Goal: Task Accomplishment & Management: Use online tool/utility

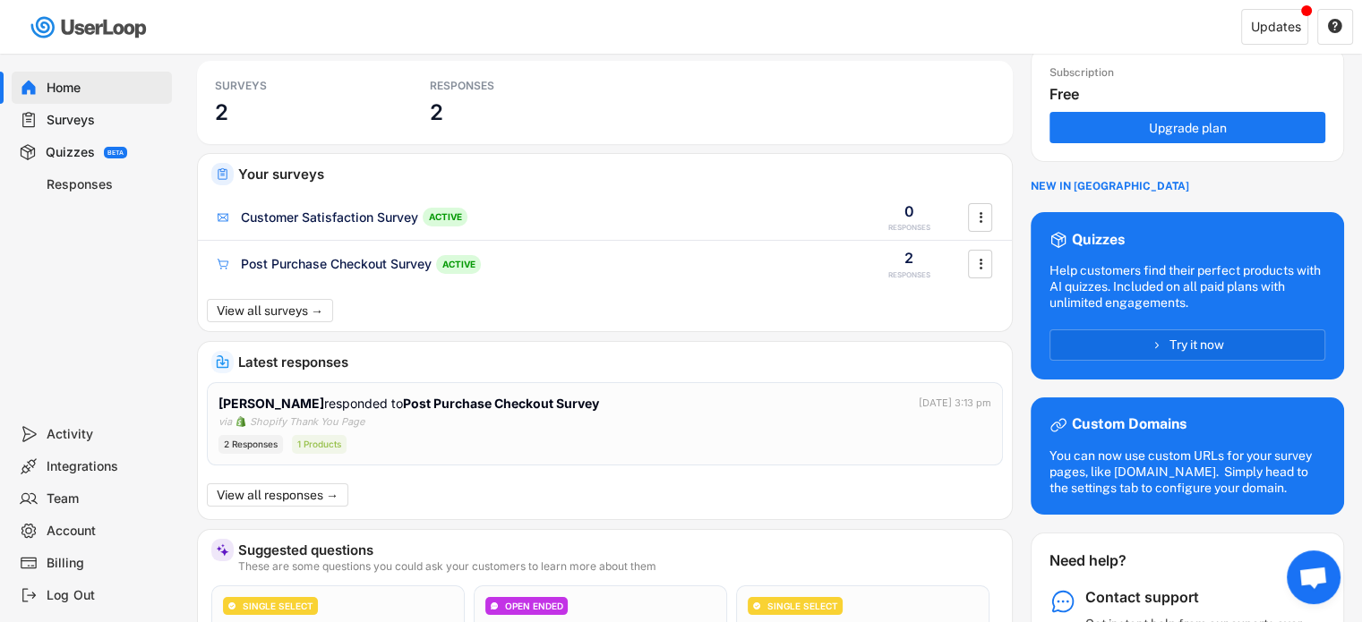
scroll to position [50, 0]
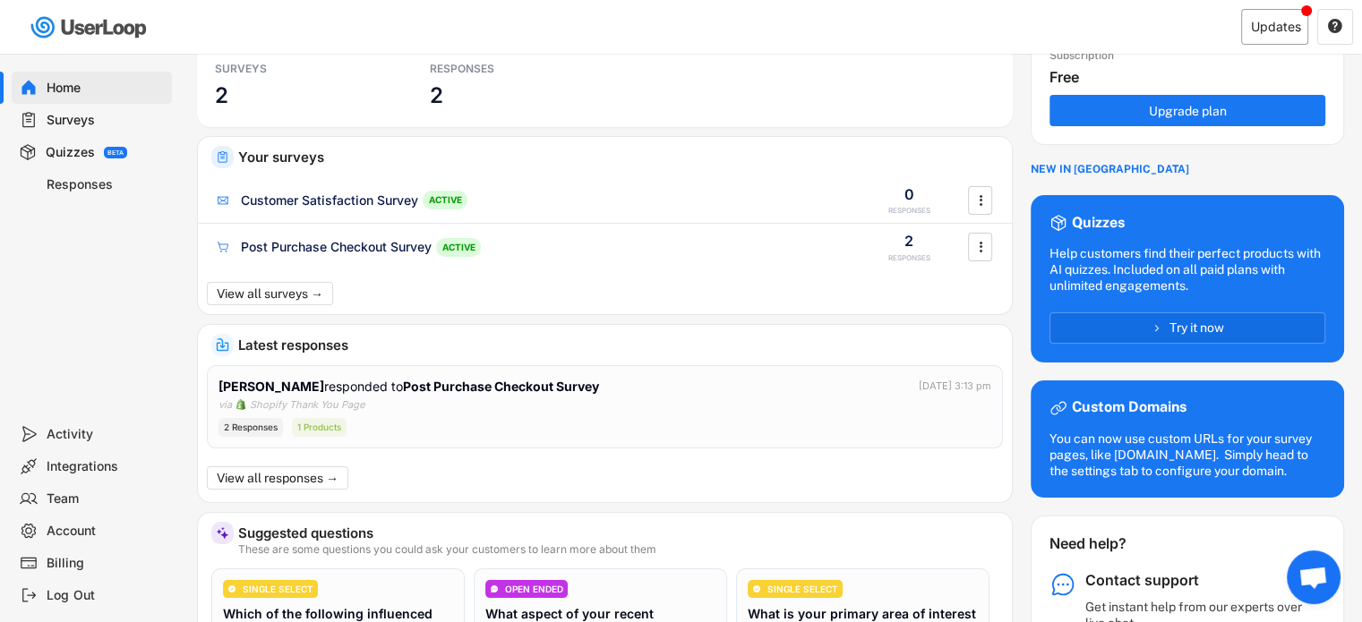
click at [1290, 26] on div "Updates" at bounding box center [1276, 27] width 50 height 13
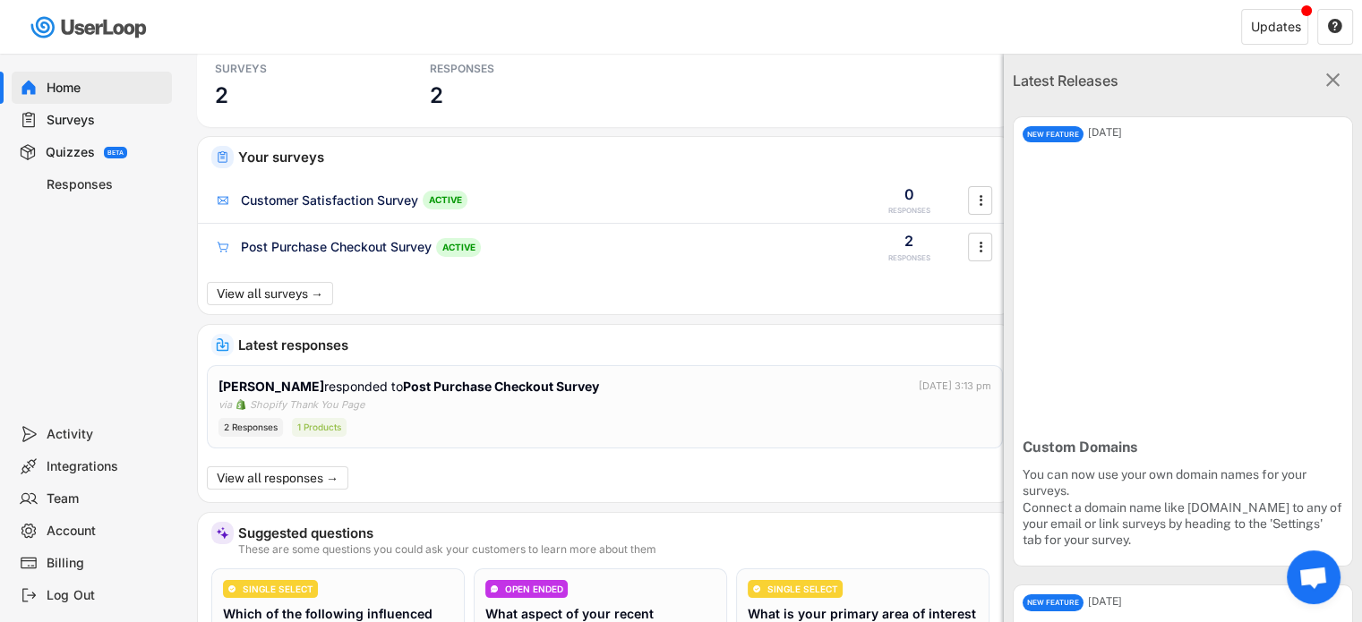
click at [1326, 77] on text "" at bounding box center [1333, 79] width 14 height 23
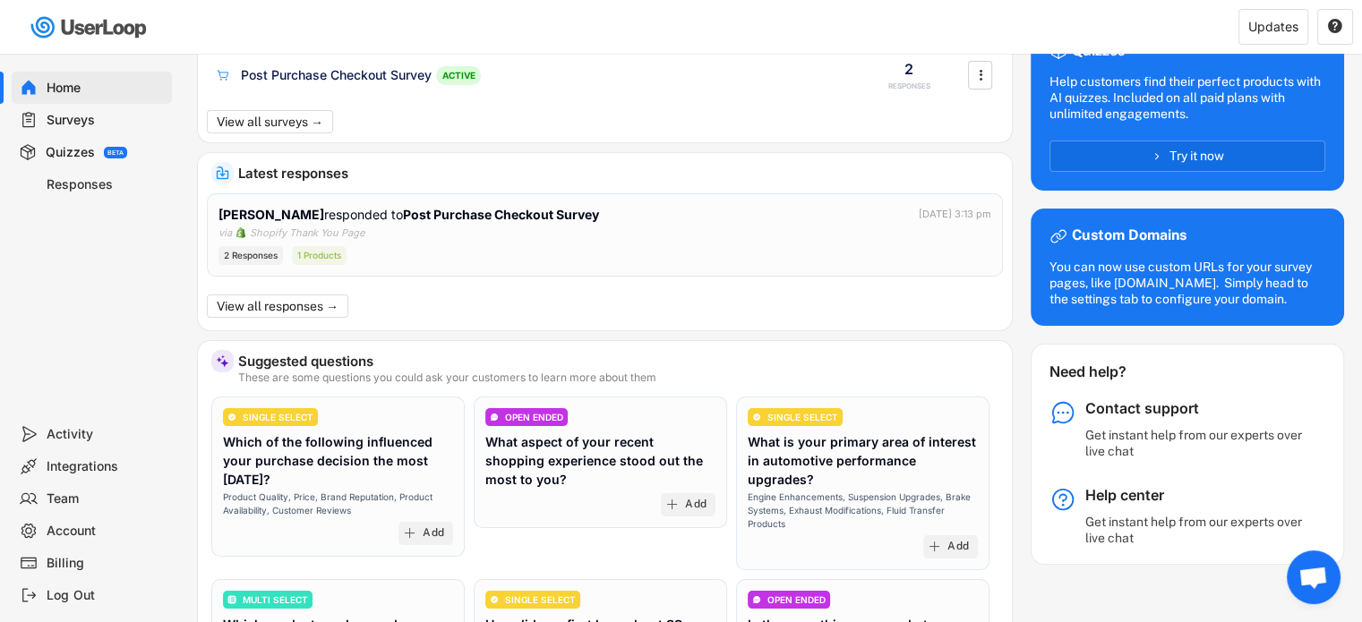
scroll to position [193, 0]
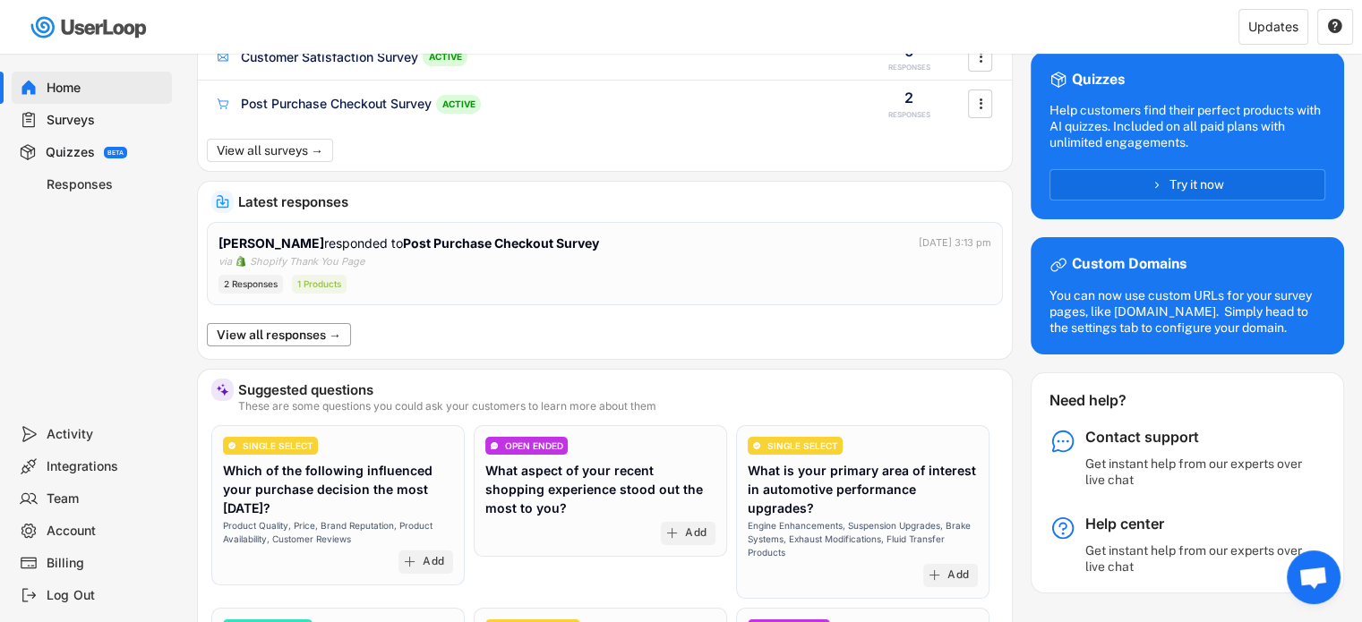
click at [312, 331] on button "View all responses →" at bounding box center [279, 334] width 144 height 23
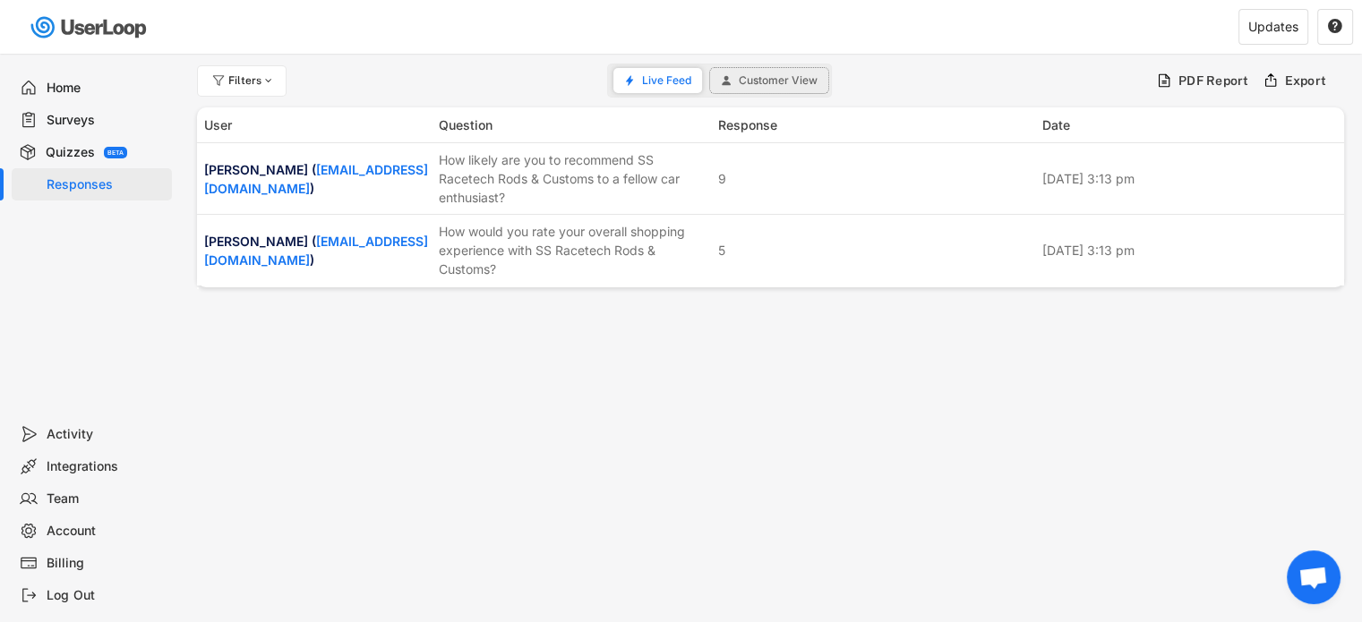
click at [777, 75] on span "Customer View" at bounding box center [778, 80] width 79 height 11
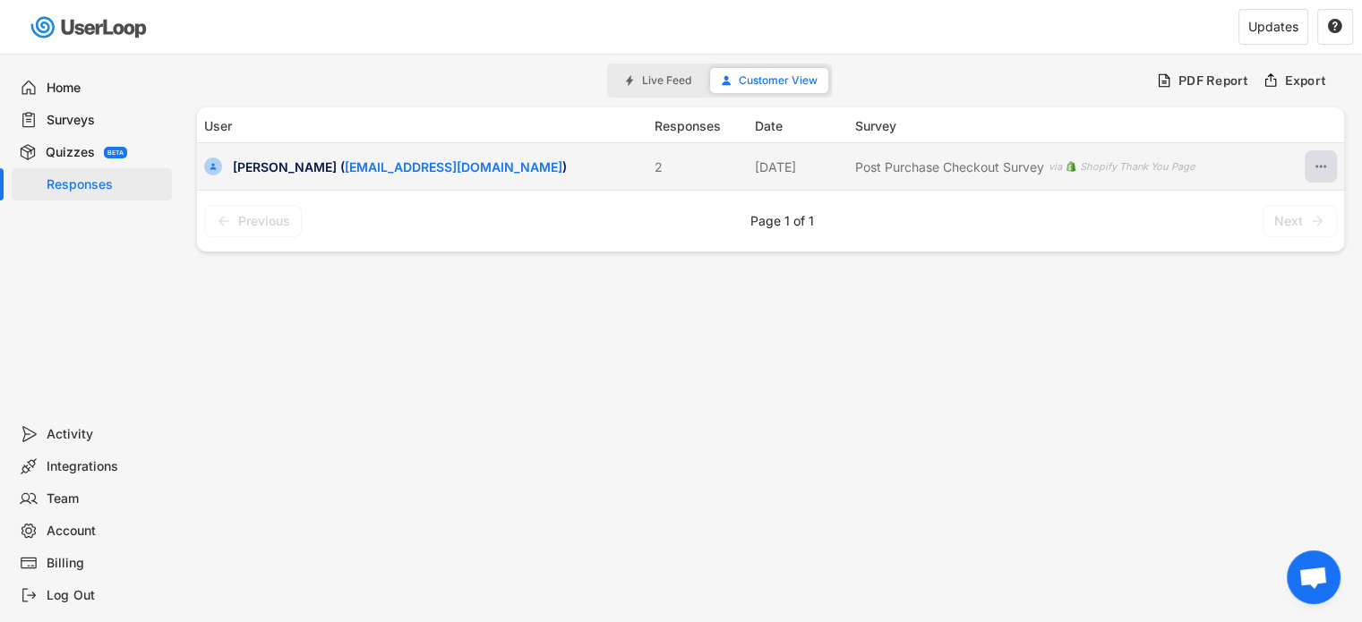
click at [1310, 163] on button at bounding box center [1321, 166] width 32 height 32
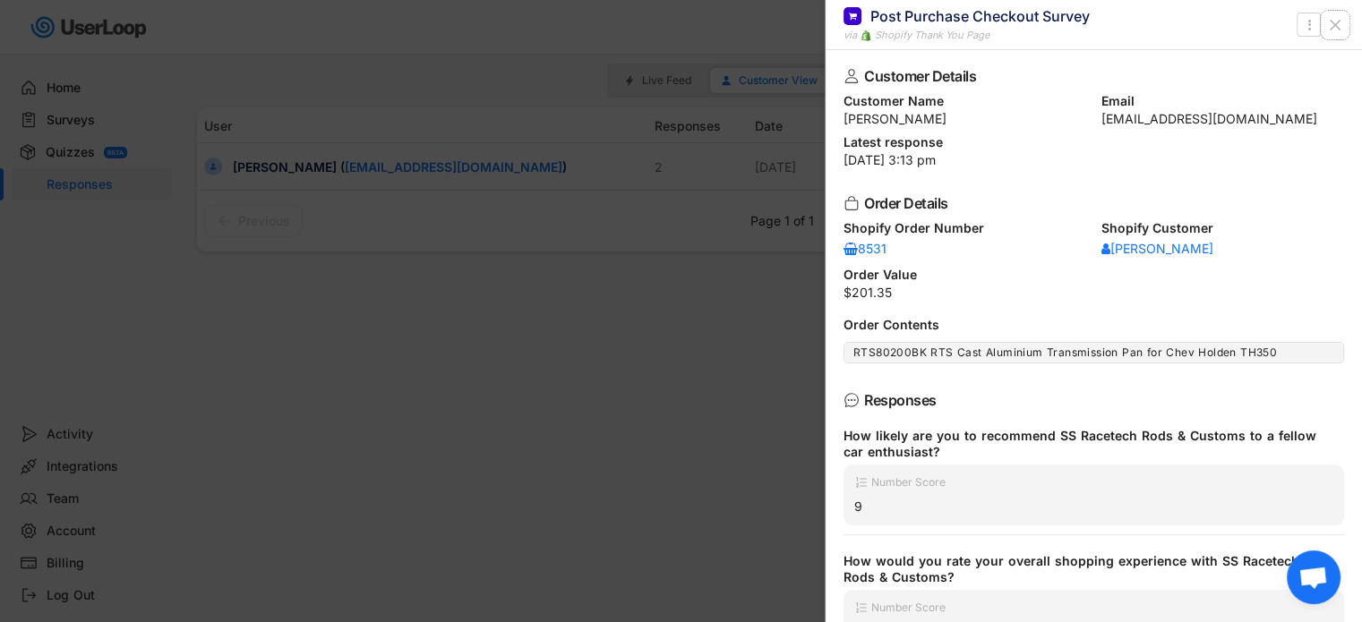
click at [1332, 25] on use at bounding box center [1335, 25] width 9 height 9
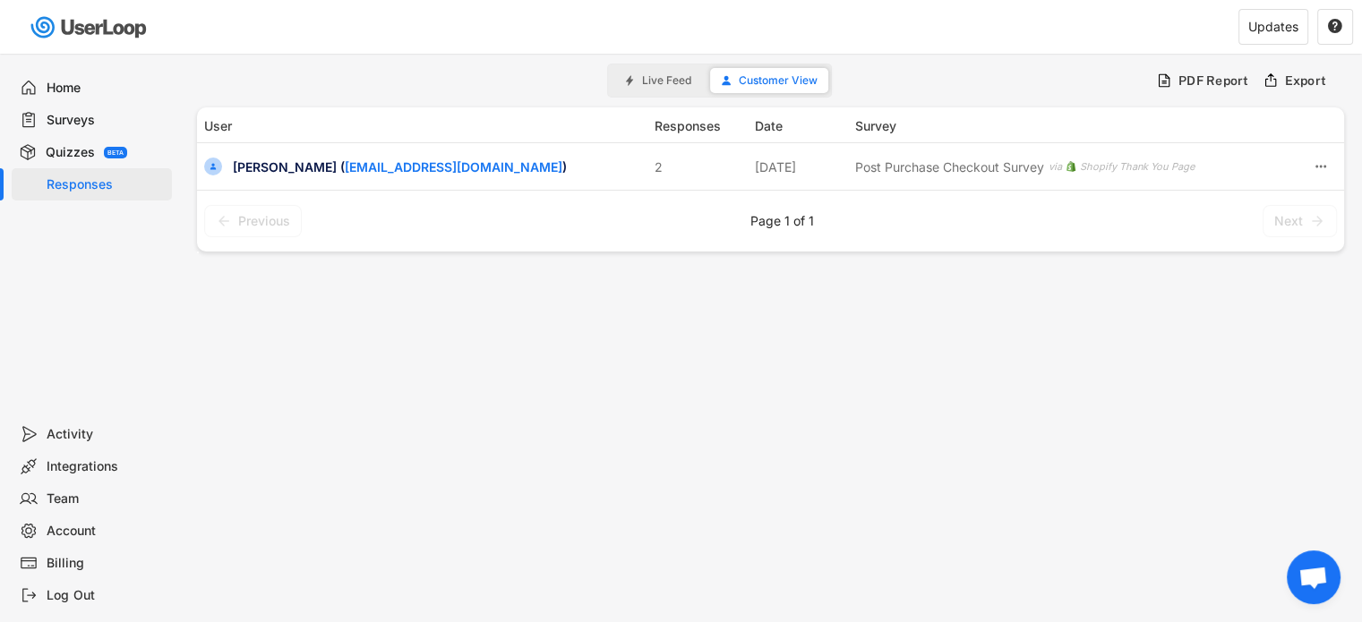
click at [652, 85] on span "Live Feed" at bounding box center [666, 80] width 49 height 11
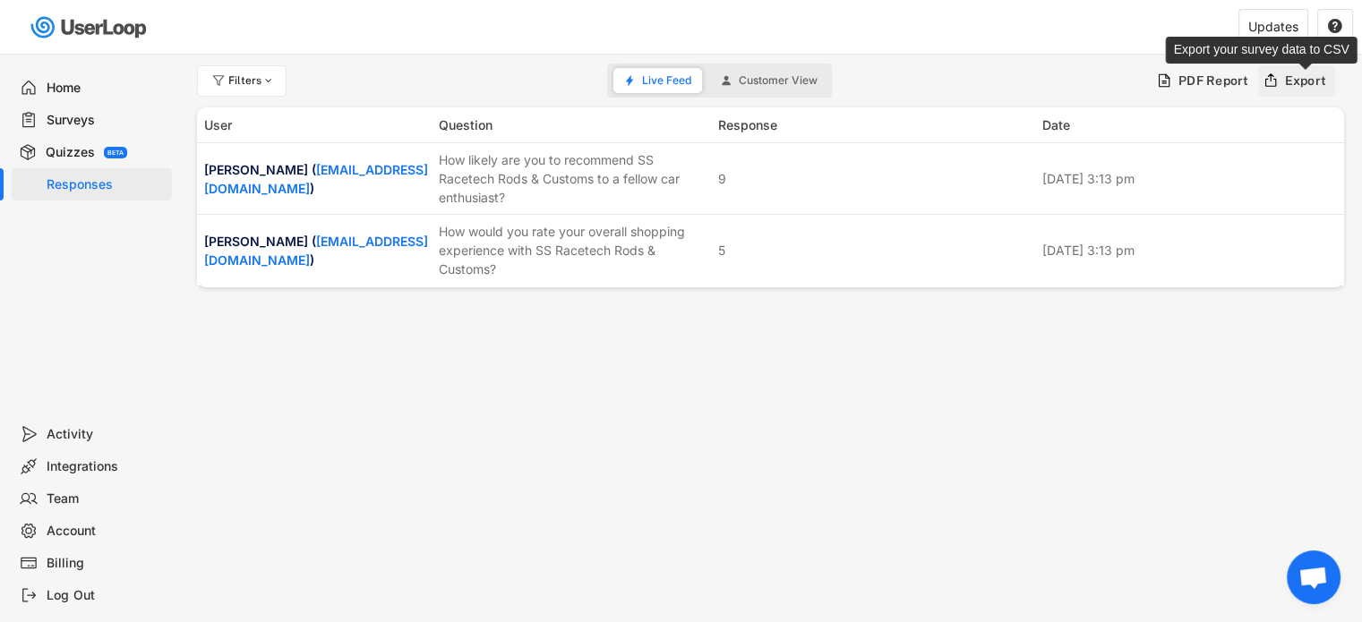
click at [1302, 83] on div "Export" at bounding box center [1306, 81] width 42 height 16
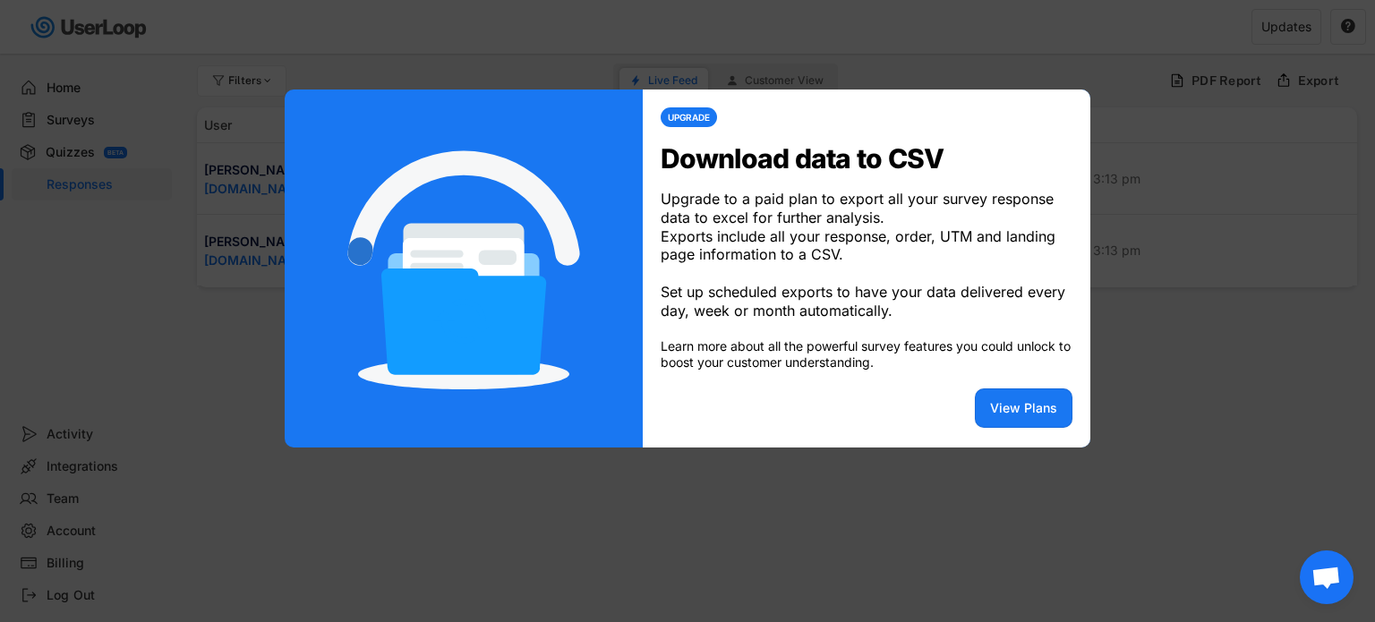
click at [1075, 64] on div at bounding box center [687, 311] width 1375 height 622
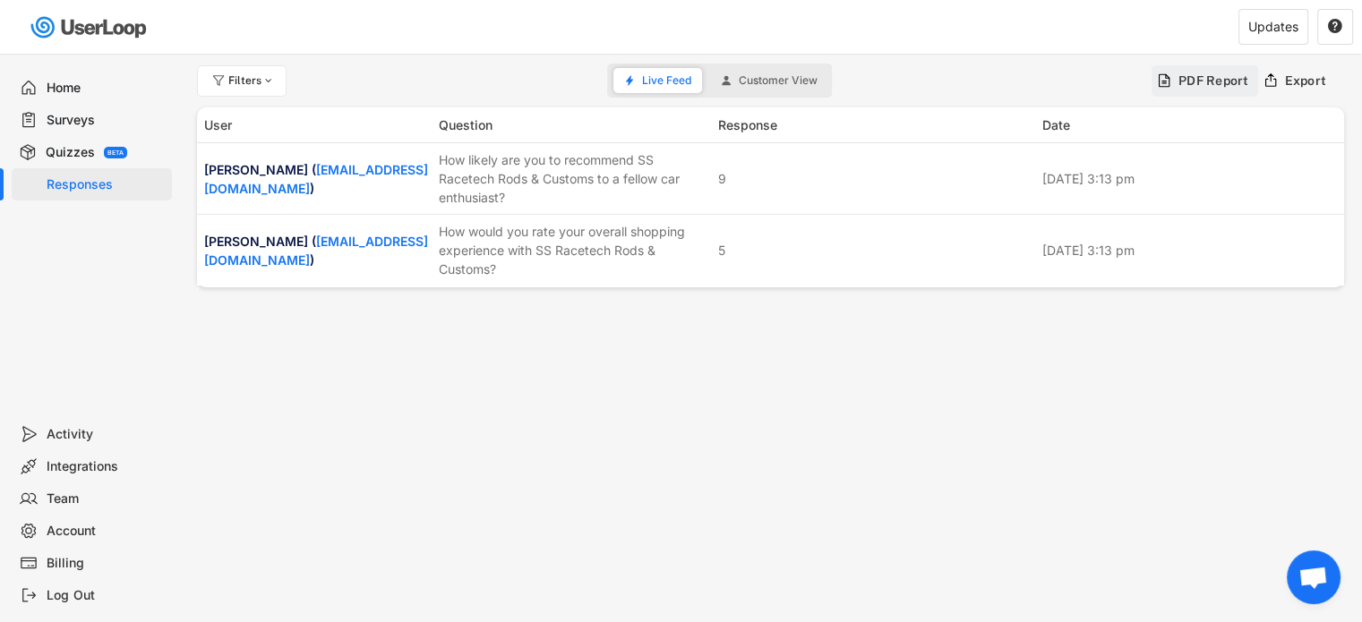
click at [1213, 81] on div "PDF Report" at bounding box center [1213, 81] width 71 height 16
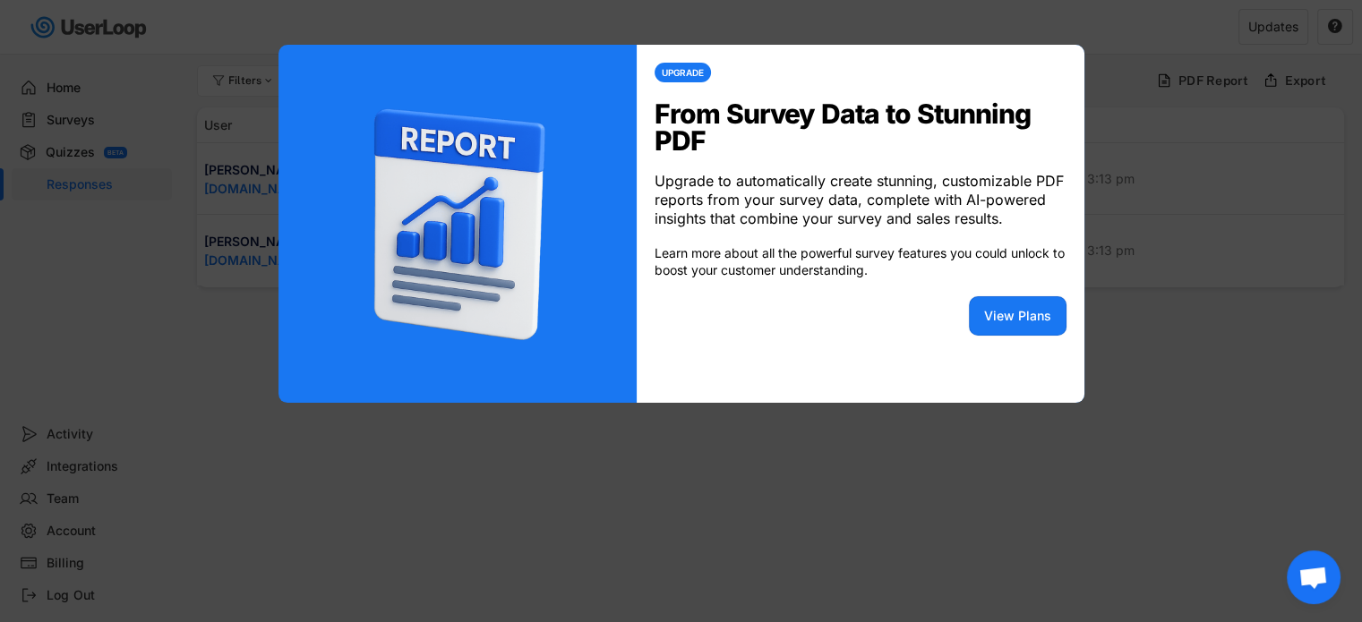
click at [1155, 60] on div at bounding box center [681, 311] width 1362 height 622
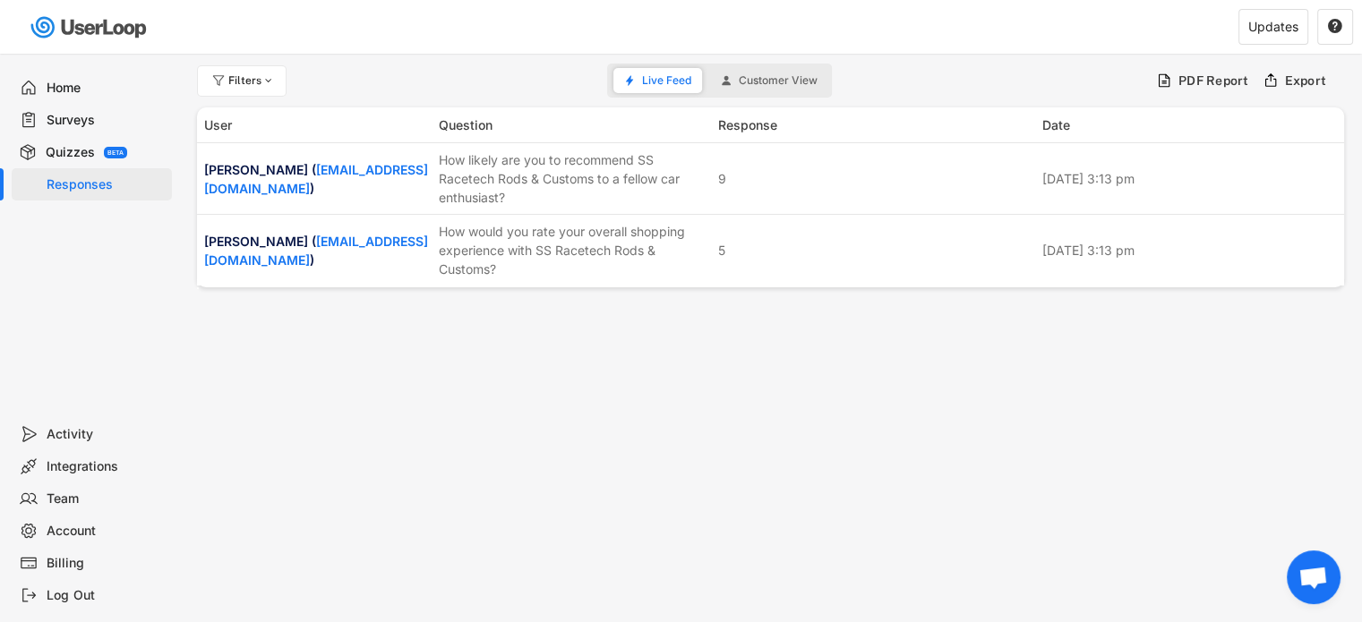
click at [76, 432] on div "Activity" at bounding box center [106, 434] width 118 height 17
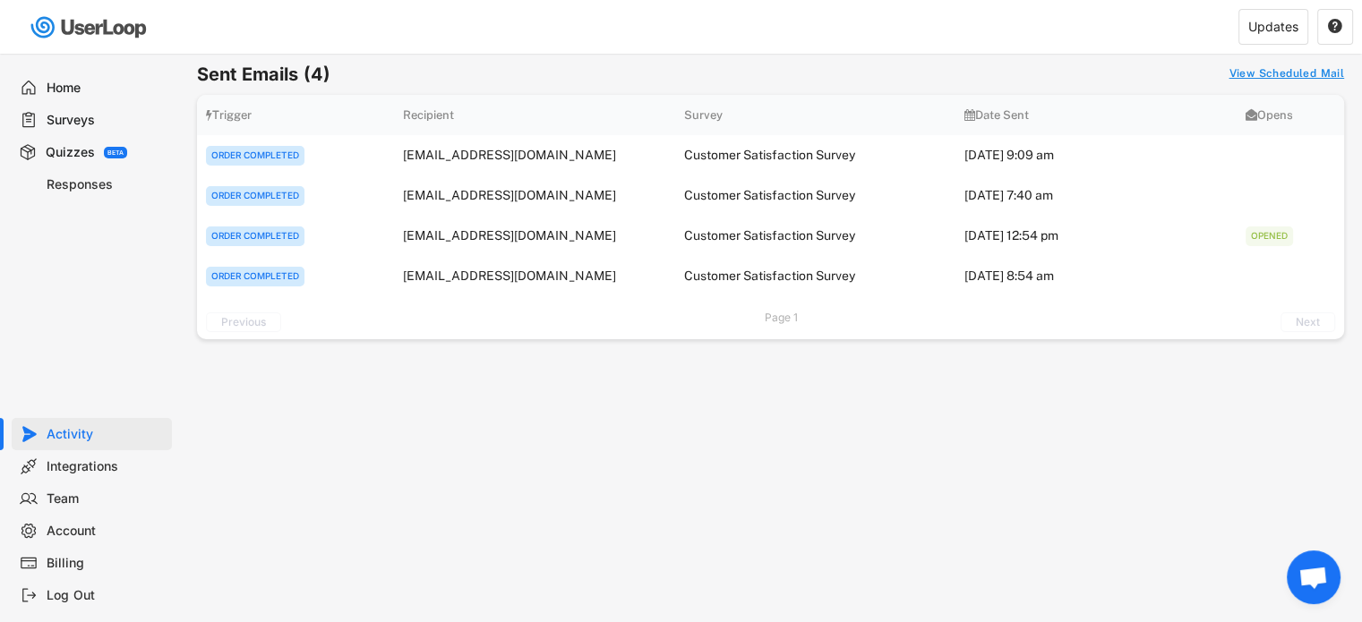
click at [1280, 75] on div "View Scheduled Mail" at bounding box center [1286, 74] width 116 height 14
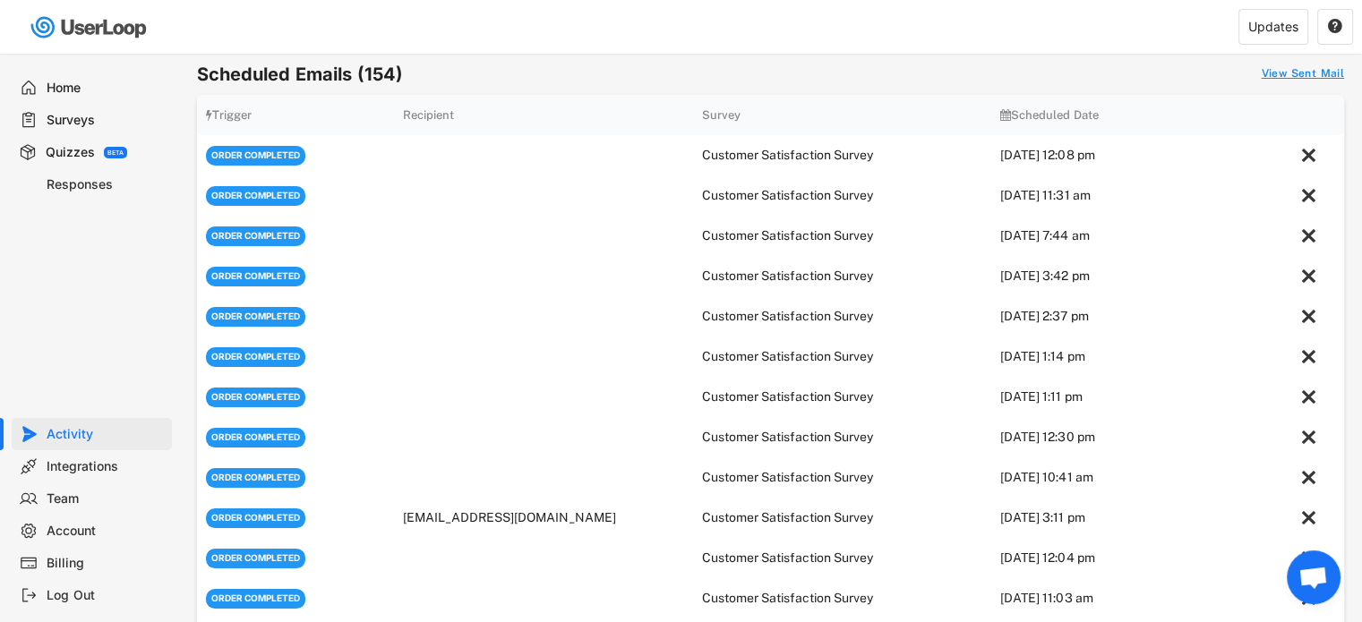
click at [1284, 73] on div "View Sent Mail" at bounding box center [1302, 74] width 83 height 14
